Goal: Check status: Check status

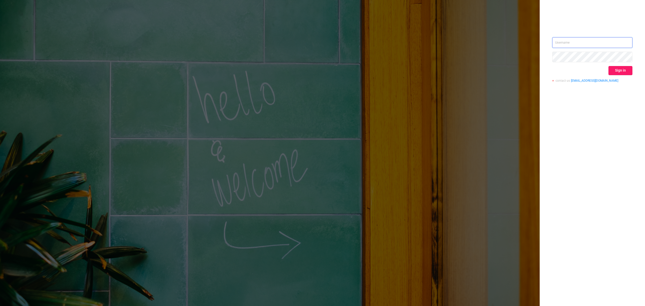
type input "[EMAIL_ADDRESS][DOMAIN_NAME]"
click at [483, 71] on button "Sign in" at bounding box center [620, 70] width 24 height 9
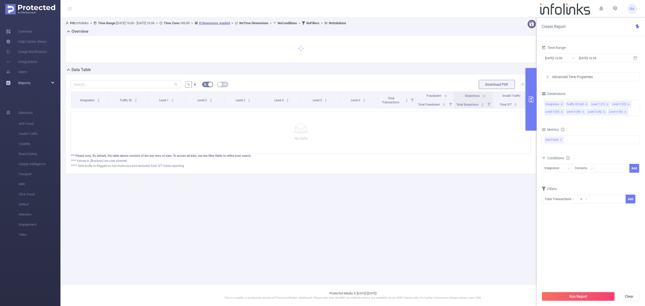
click at [34, 84] on div "Reports" at bounding box center [30, 83] width 60 height 10
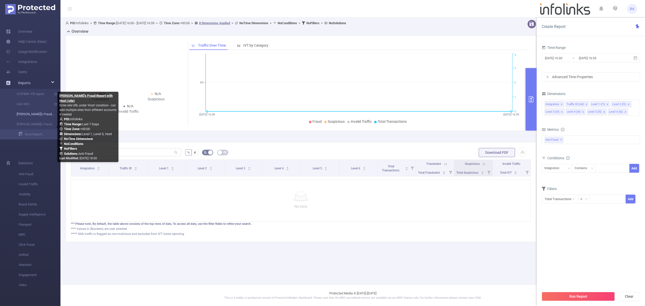
click at [35, 114] on link "[PERSON_NAME]'s Fraud Report" at bounding box center [32, 114] width 44 height 10
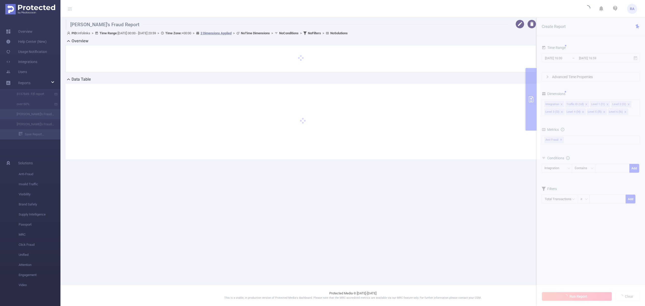
type input "[DATE] 00:00"
type input "[DATE] 23:59"
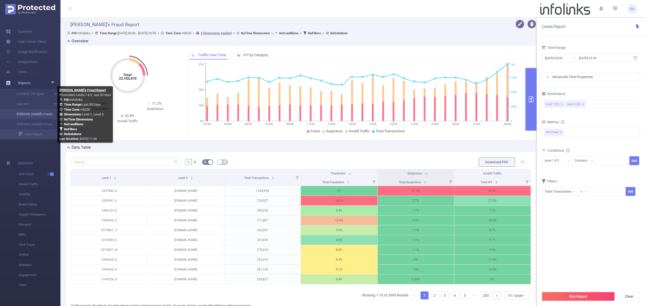
click at [28, 114] on link "[PERSON_NAME]'s Fraud Report" at bounding box center [32, 114] width 44 height 10
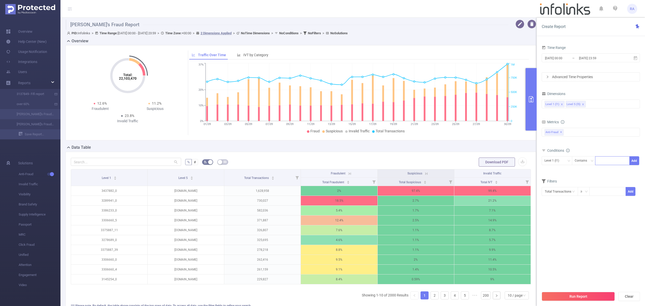
click at [483, 162] on div at bounding box center [612, 160] width 29 height 8
paste input "3440442"
type input "3440442"
click at [483, 161] on button "Add" at bounding box center [634, 160] width 10 height 9
click at [483, 229] on div "Run Report Clear" at bounding box center [590, 296] width 108 height 19
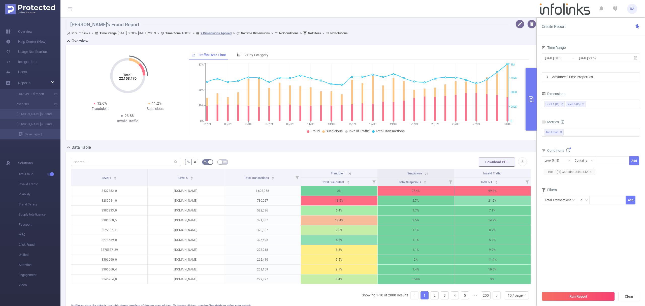
click at [483, 229] on button "Run Report" at bounding box center [577, 296] width 73 height 9
